Goal: Information Seeking & Learning: Learn about a topic

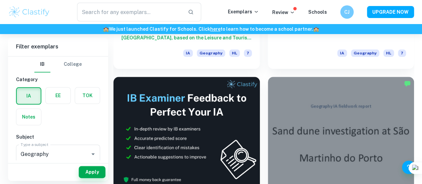
scroll to position [327, 0]
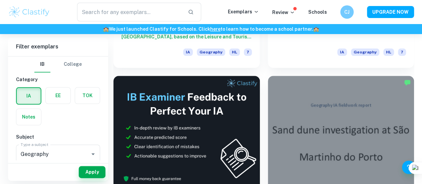
drag, startPoint x: 0, startPoint y: 0, endPoint x: 222, endPoint y: 130, distance: 257.3
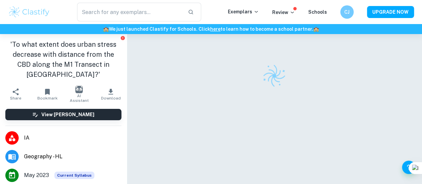
scroll to position [34, 0]
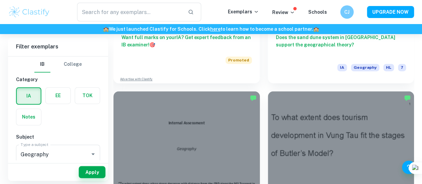
scroll to position [357, 0]
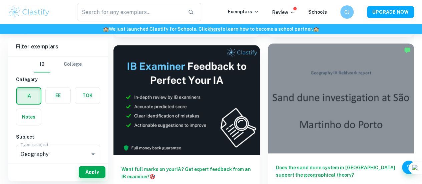
click at [268, 153] on div "Does the sand dune system in [GEOGRAPHIC_DATA] support the geographical theory?…" at bounding box center [341, 183] width 146 height 60
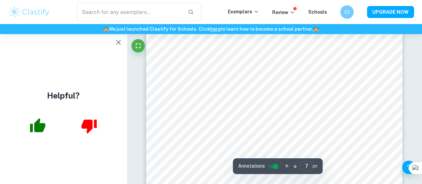
scroll to position [2393, 0]
type input "8"
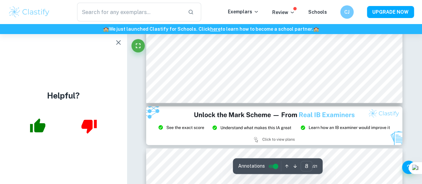
scroll to position [2936, 0]
